Goal: Use online tool/utility: Utilize a website feature to perform a specific function

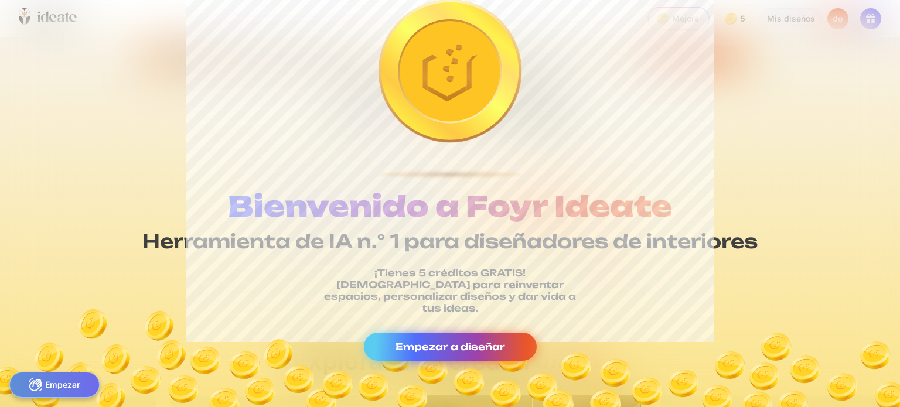
click at [482, 341] on font "Empezar a diseñar" at bounding box center [451, 347] width 110 height 12
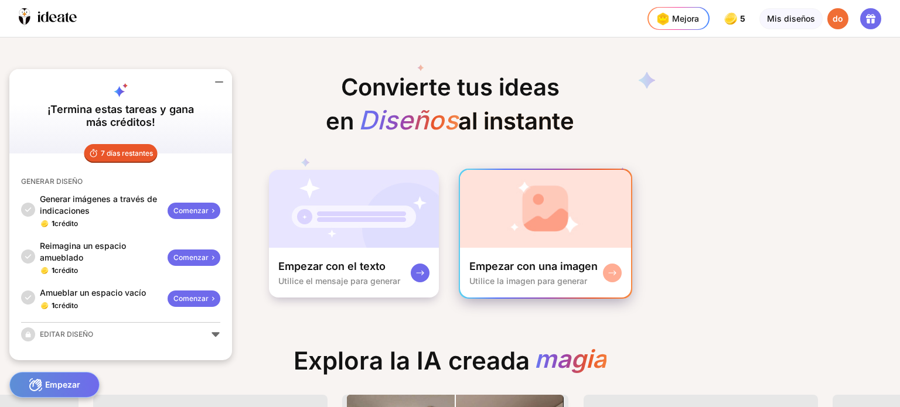
click at [574, 276] on font "Utilice la imagen para generar" at bounding box center [528, 281] width 118 height 10
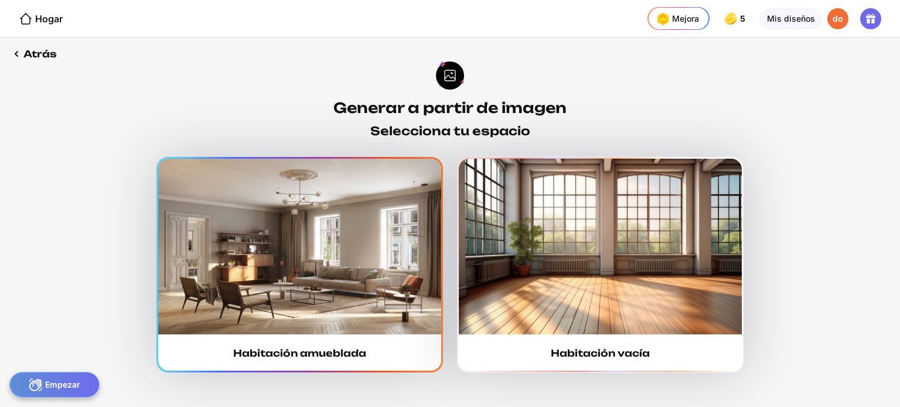
click at [335, 213] on img at bounding box center [299, 247] width 283 height 176
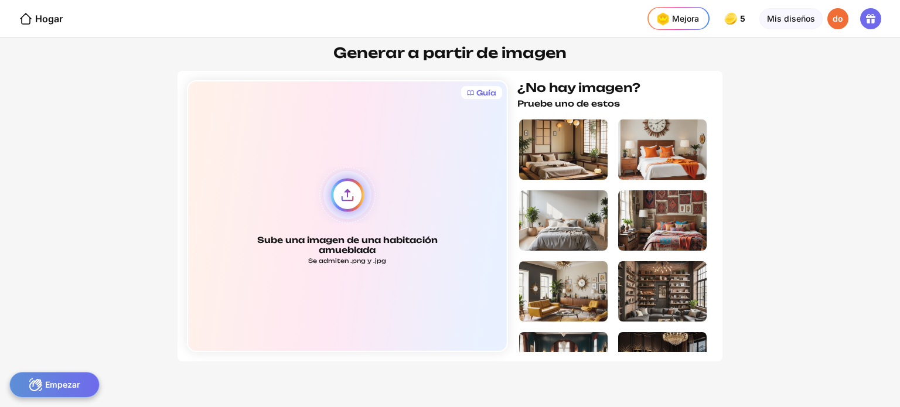
click at [343, 198] on div "Sube una imagen de una habitación amueblada Se admiten .png y .jpg" at bounding box center [347, 216] width 321 height 272
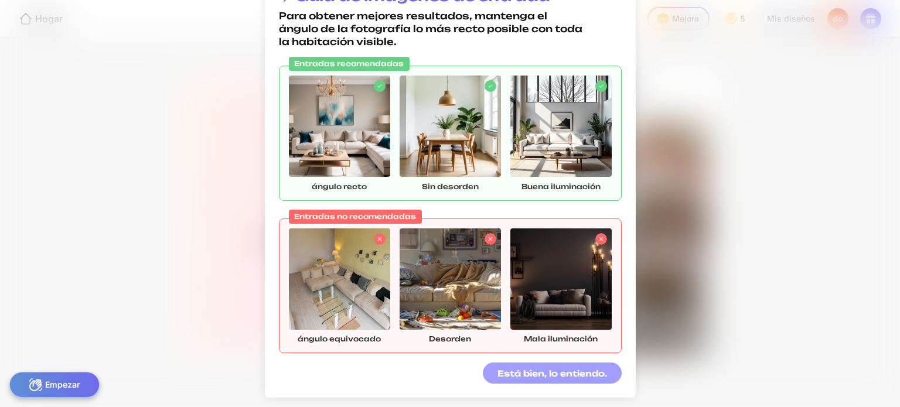
click at [542, 382] on div "Está bien, lo entiendo." at bounding box center [552, 373] width 139 height 21
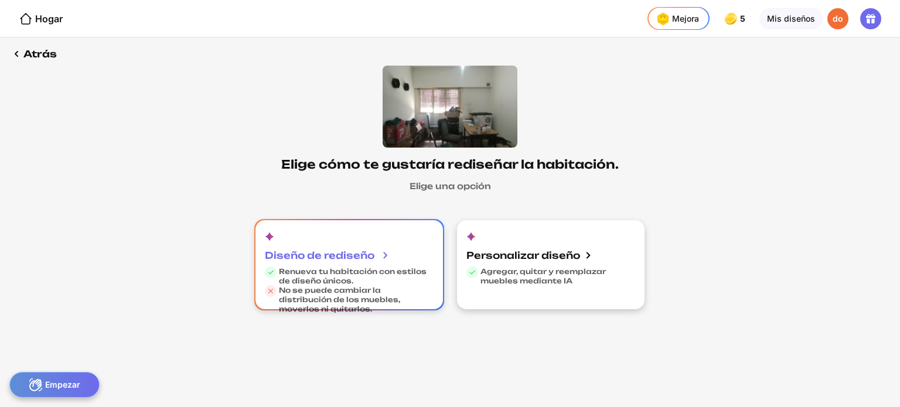
click at [311, 237] on div "Diseño de rediseño Renueva tu habitación con estilos de diseño únicos. No se pu…" at bounding box center [350, 264] width 188 height 89
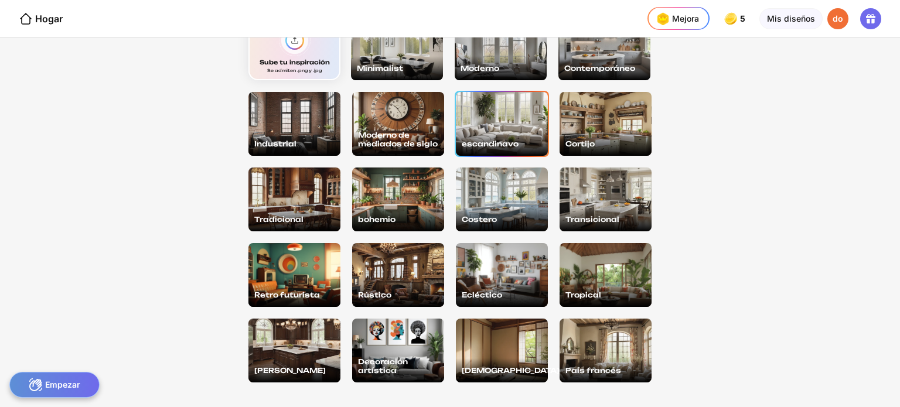
scroll to position [28, 0]
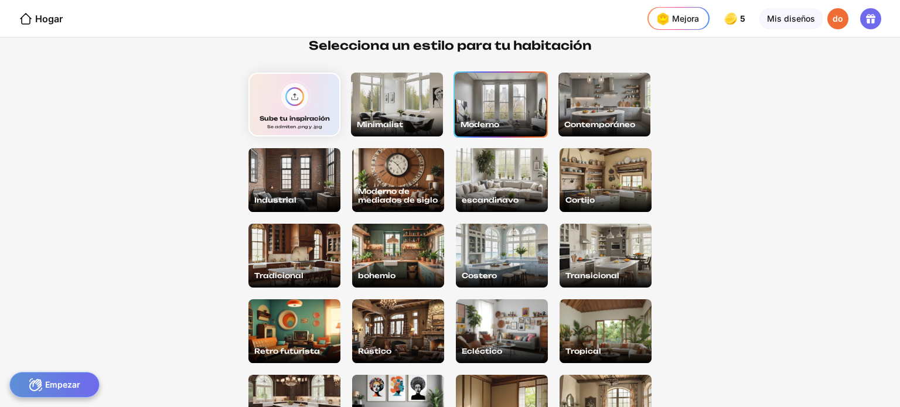
click at [515, 115] on div "Moderno" at bounding box center [501, 124] width 90 height 18
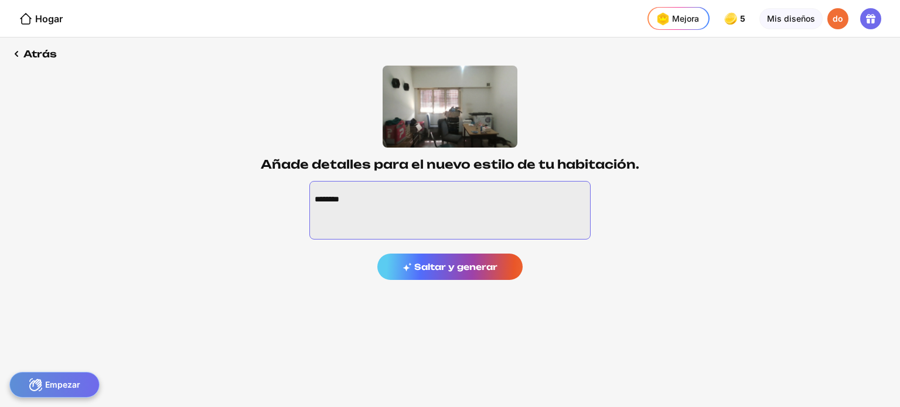
click at [475, 197] on textarea at bounding box center [449, 210] width 281 height 59
click at [450, 275] on div "Saltar y generar" at bounding box center [449, 267] width 145 height 26
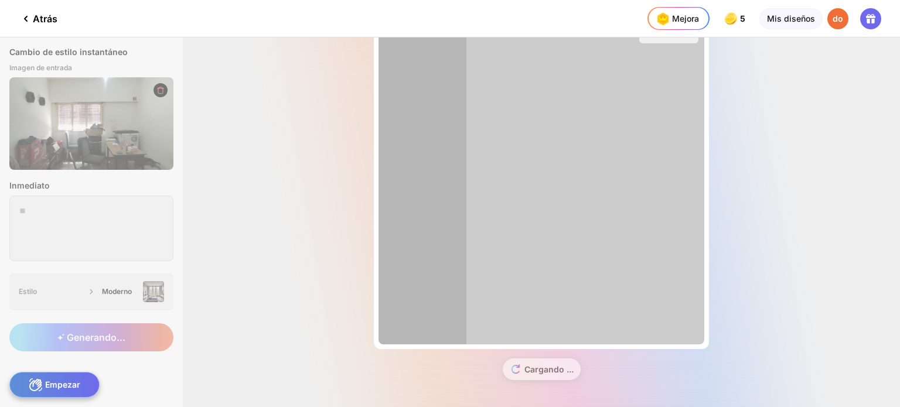
scroll to position [32, 0]
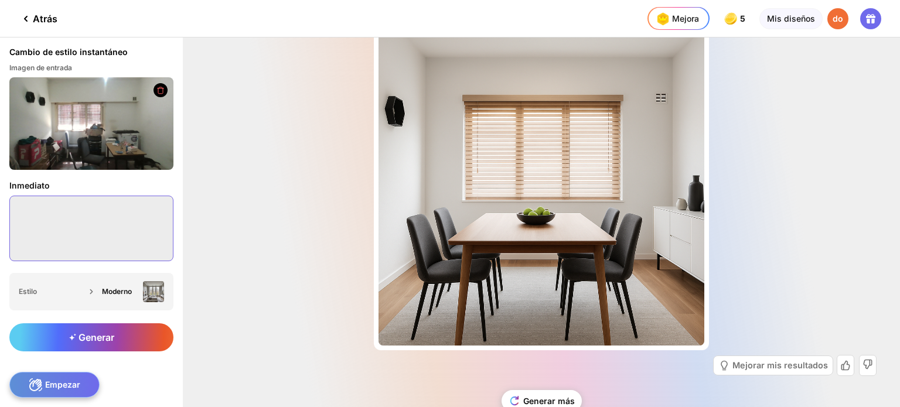
click at [114, 227] on textarea at bounding box center [91, 229] width 164 height 66
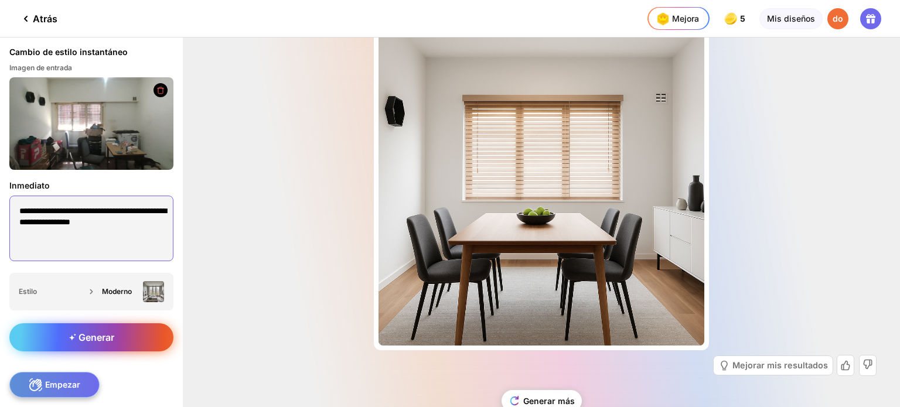
type textarea "**********"
click at [113, 341] on font "Generar" at bounding box center [97, 338] width 36 height 12
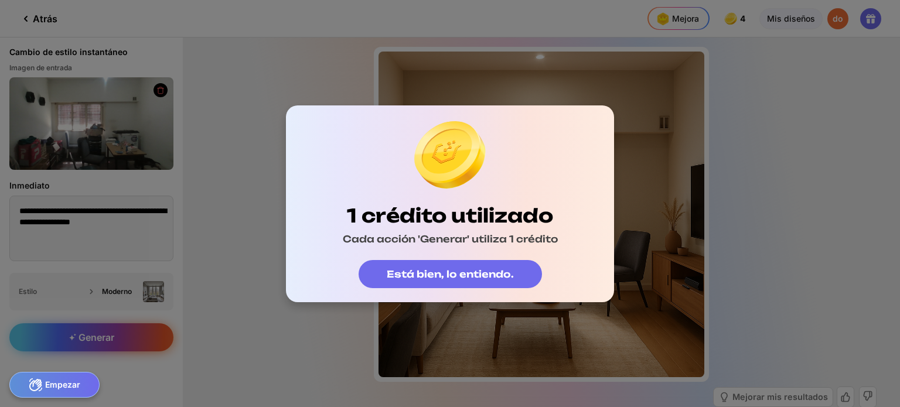
click at [335, 108] on div "1 crédito utilizado Cada acción 'Generar' utiliza 1 crédito Está bien, lo entie…" at bounding box center [450, 203] width 328 height 197
click at [424, 269] on font "Está bien, lo entiendo." at bounding box center [450, 274] width 127 height 12
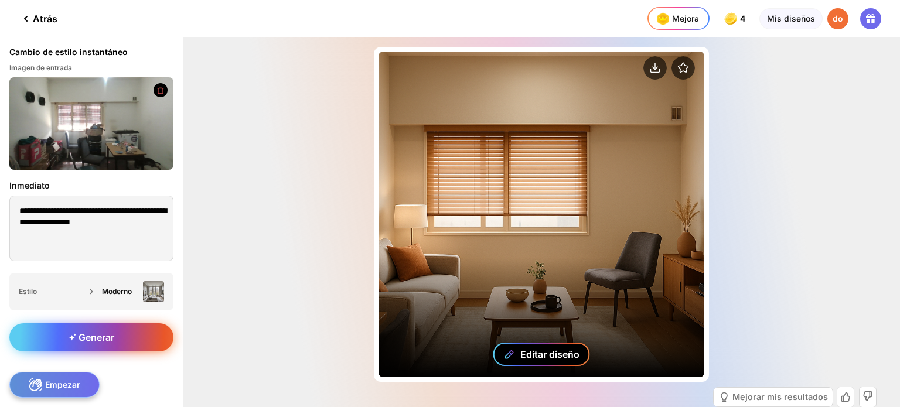
click at [558, 353] on font "Editar diseño" at bounding box center [549, 355] width 59 height 12
